Goal: Information Seeking & Learning: Learn about a topic

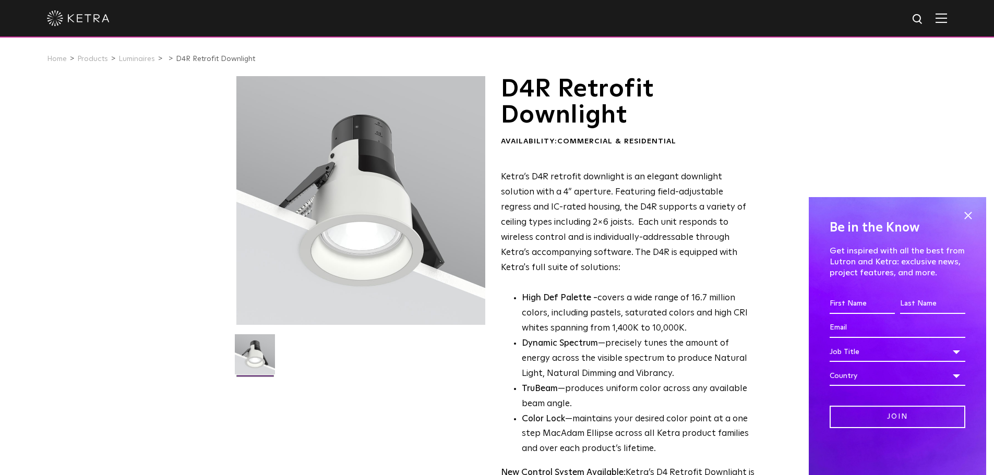
scroll to position [376, 0]
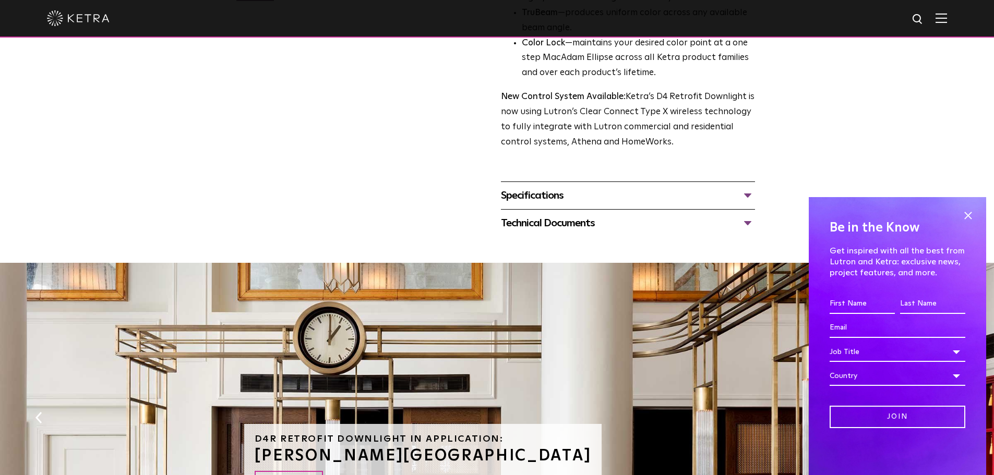
click at [606, 196] on div "Specifications" at bounding box center [628, 195] width 254 height 17
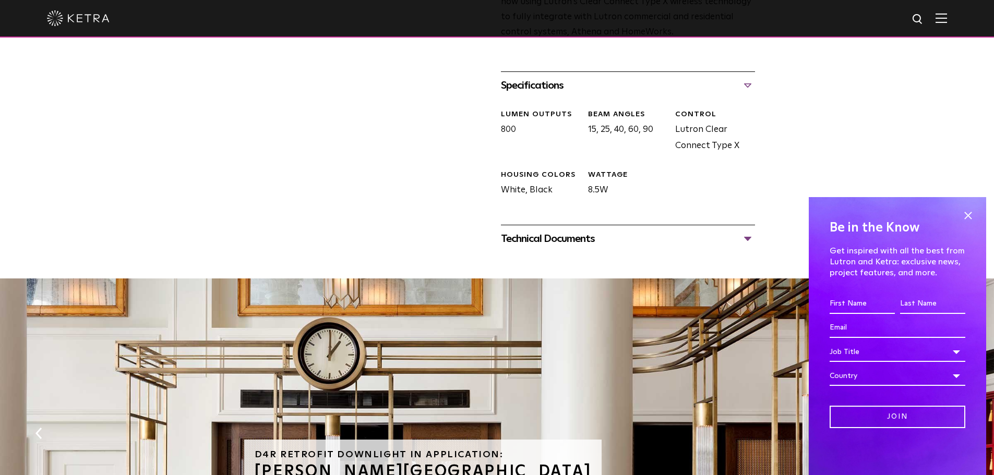
scroll to position [502, 0]
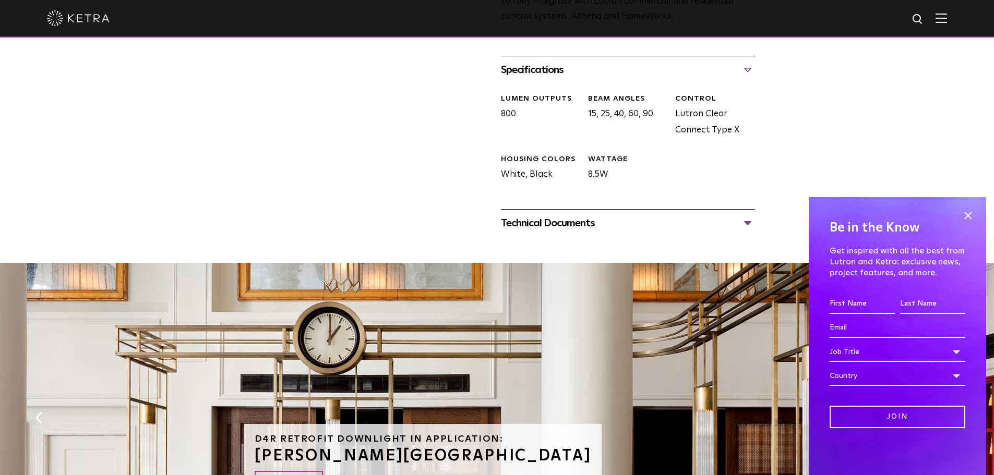
click at [627, 224] on div "Technical Documents" at bounding box center [628, 223] width 254 height 17
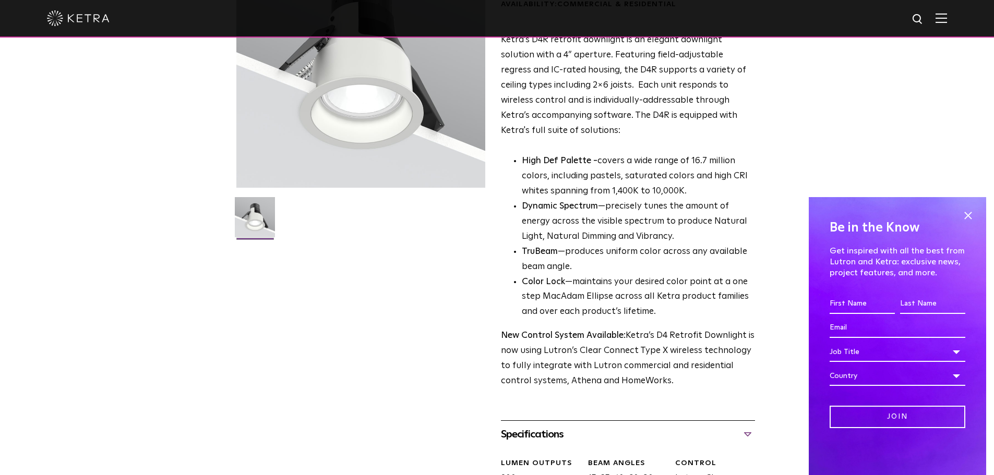
scroll to position [137, 0]
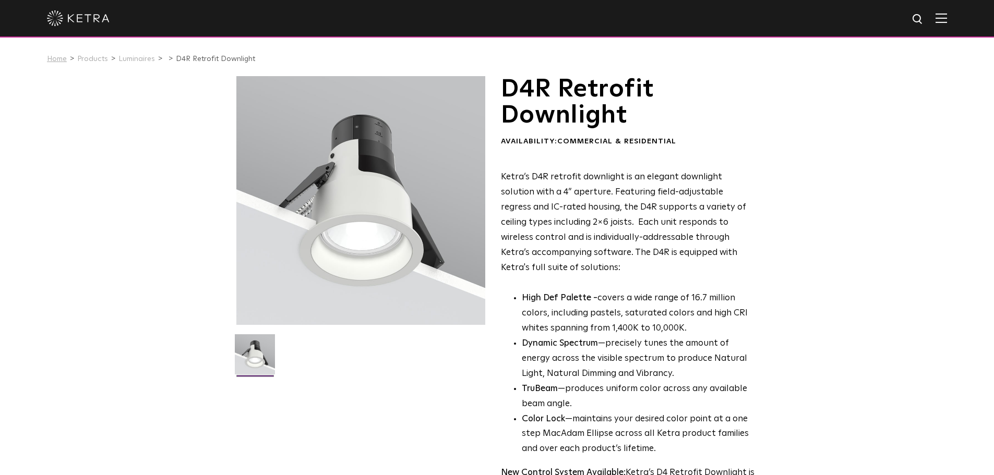
click at [54, 59] on link "Home" at bounding box center [57, 58] width 20 height 7
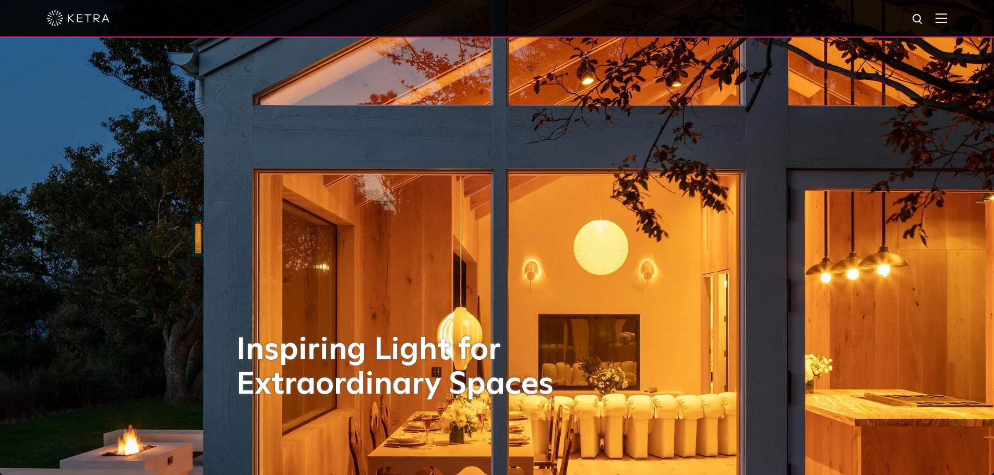
drag, startPoint x: 964, startPoint y: 16, endPoint x: 956, endPoint y: 18, distance: 7.6
click at [962, 17] on div at bounding box center [497, 19] width 994 height 38
click at [956, 18] on div at bounding box center [497, 19] width 994 height 38
click at [955, 19] on div at bounding box center [497, 19] width 994 height 38
click at [947, 20] on img at bounding box center [941, 18] width 11 height 10
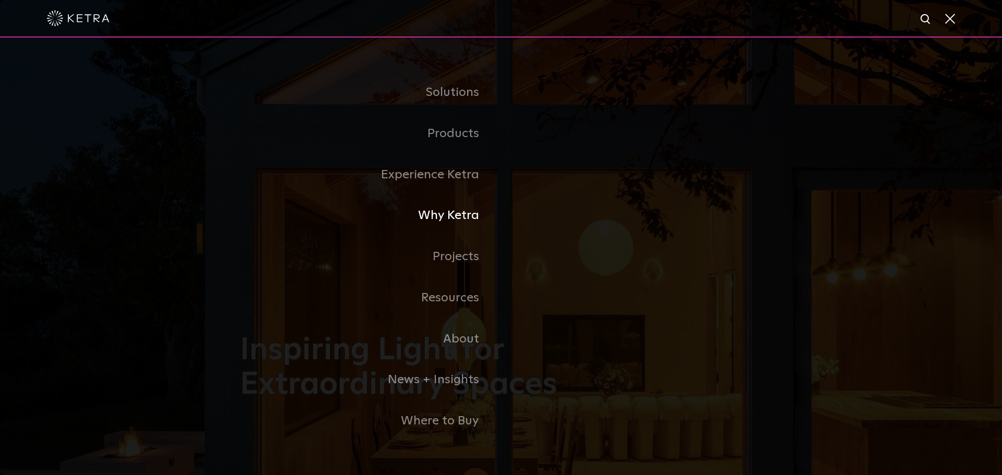
click at [443, 215] on link "Why Ketra" at bounding box center [370, 215] width 261 height 41
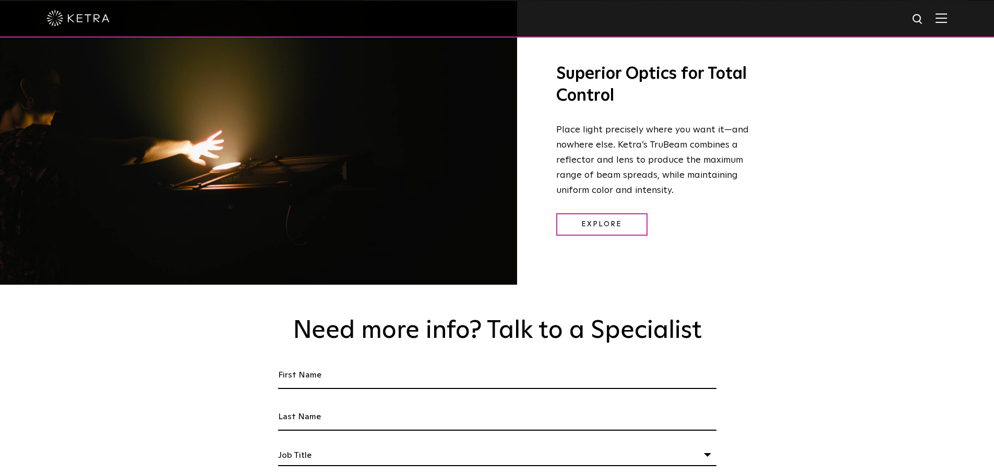
scroll to position [1968, 0]
